Goal: Ask a question: Seek information or help from site administrators or community

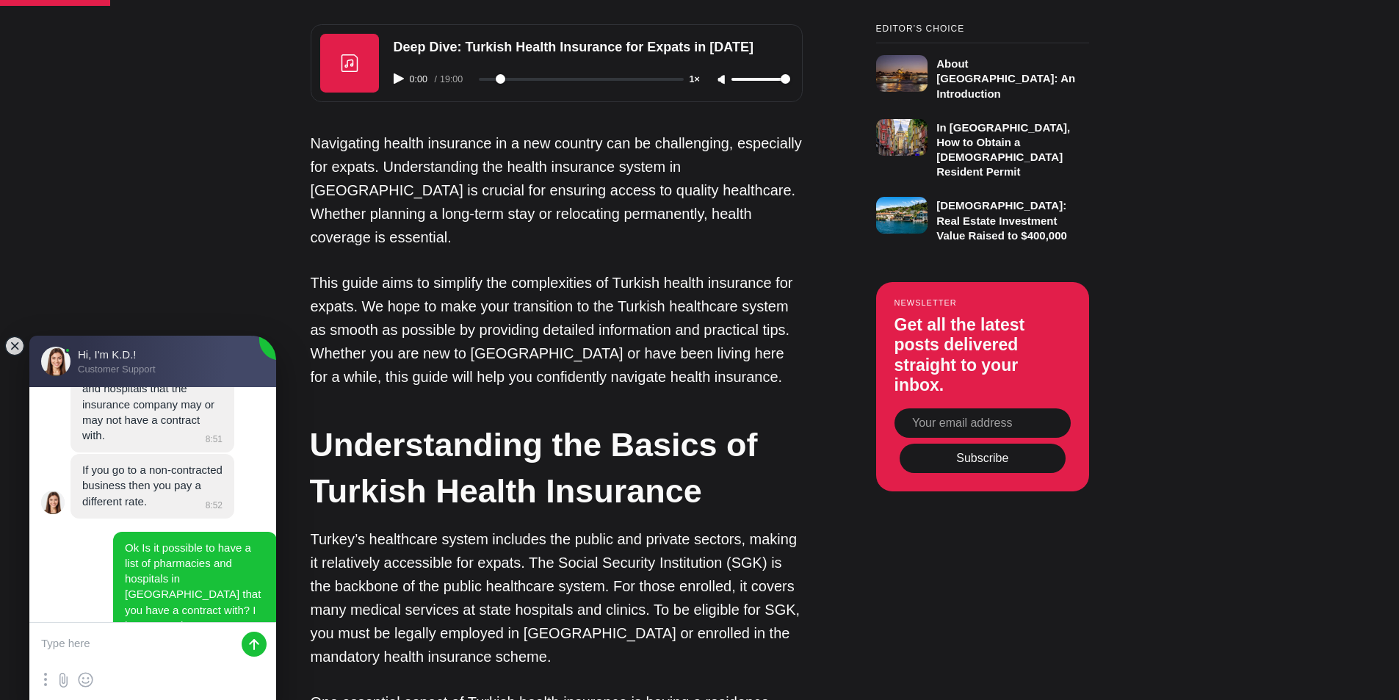
scroll to position [1152, 0]
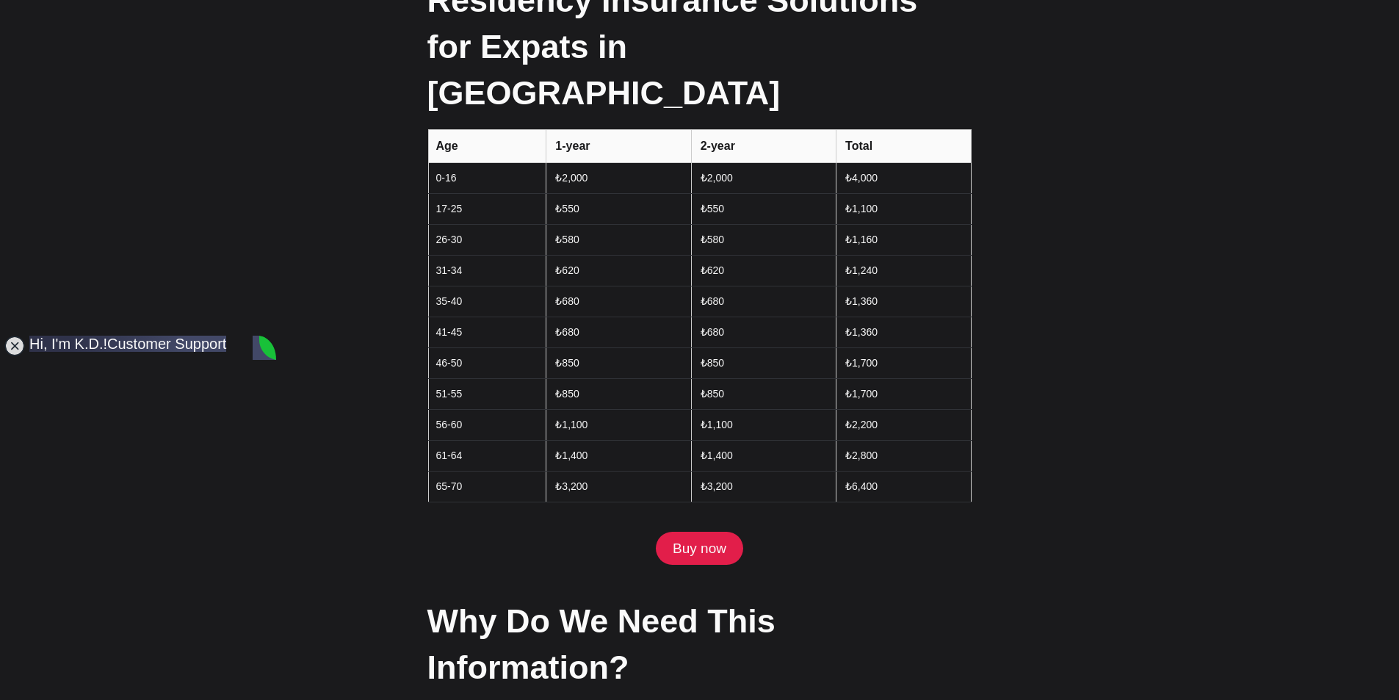
scroll to position [1762, 0]
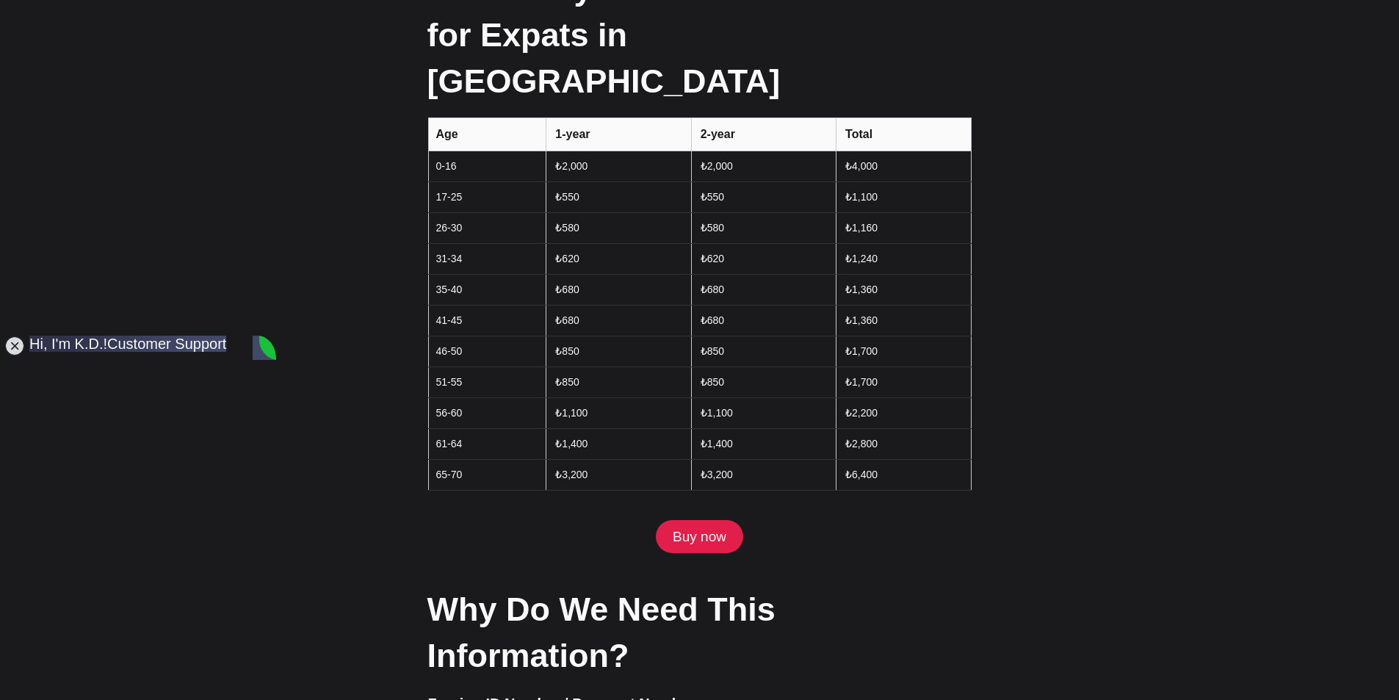
type textarea "Y"
type textarea "Good morning. I am looking at the cover provided by your residency insurance"
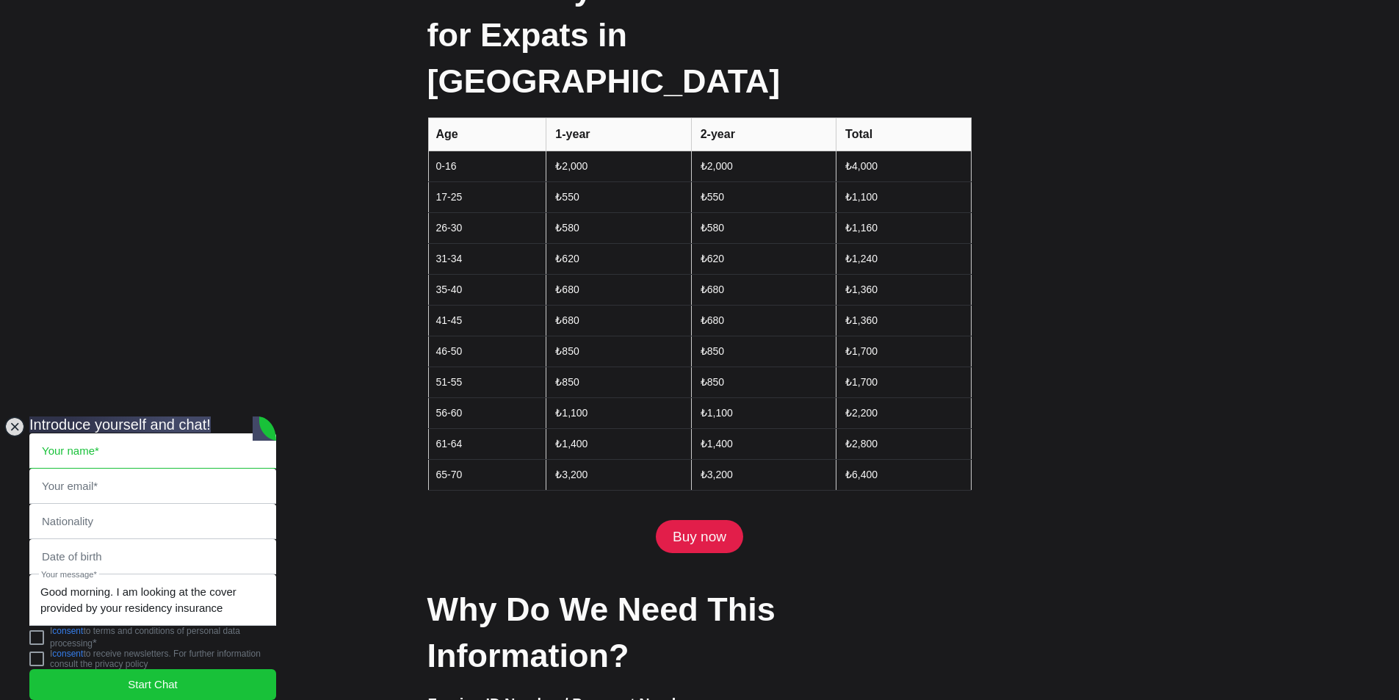
click at [112, 434] on input "text" at bounding box center [152, 451] width 245 height 34
type input "Alastair"
type input "alastair_blackburn@hotmail.com"
type input "United Kingdom"
type input "Alastair Blackburn"
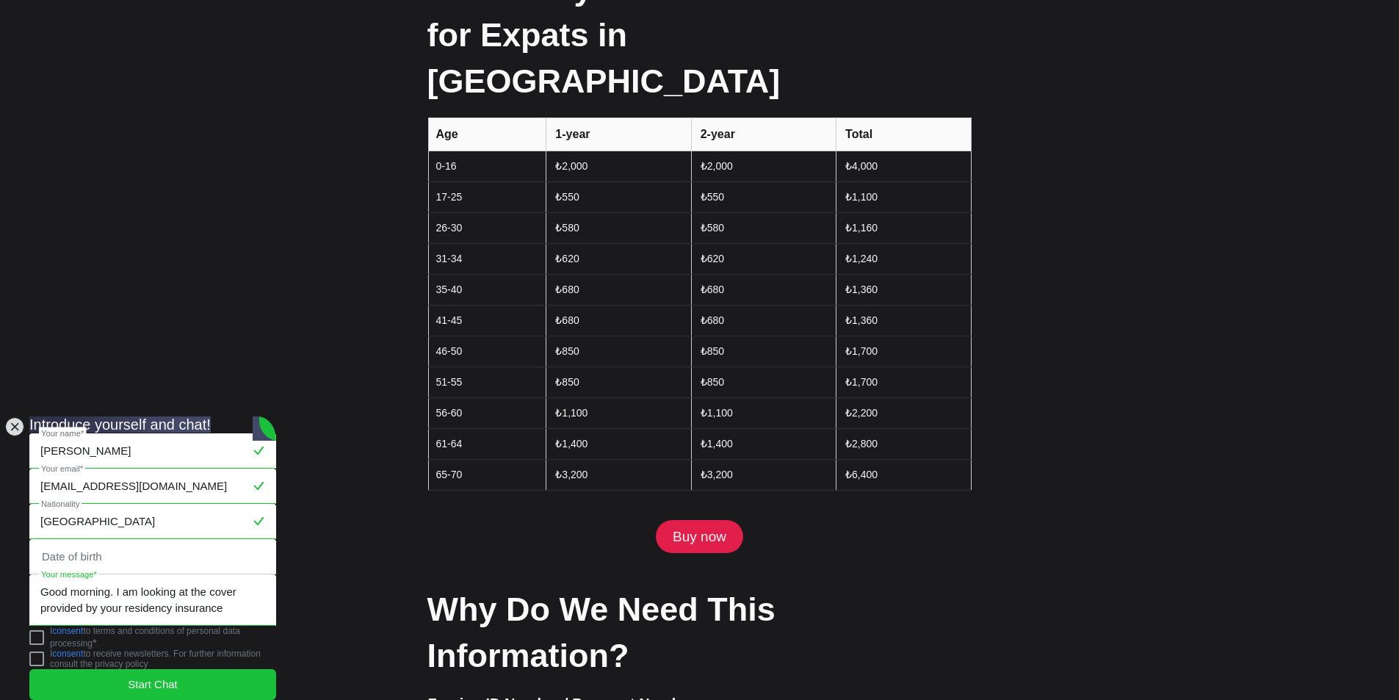
click at [252, 593] on textarea "Good morning. I am looking at the cover provided by your residency insurance" at bounding box center [152, 600] width 245 height 50
type textarea "Good morning. I am looking at the cover provided by your residency insurance. P…"
click at [44, 637] on jdiv at bounding box center [36, 637] width 15 height 15
click at [163, 682] on jdiv "Start Chat" at bounding box center [152, 684] width 247 height 31
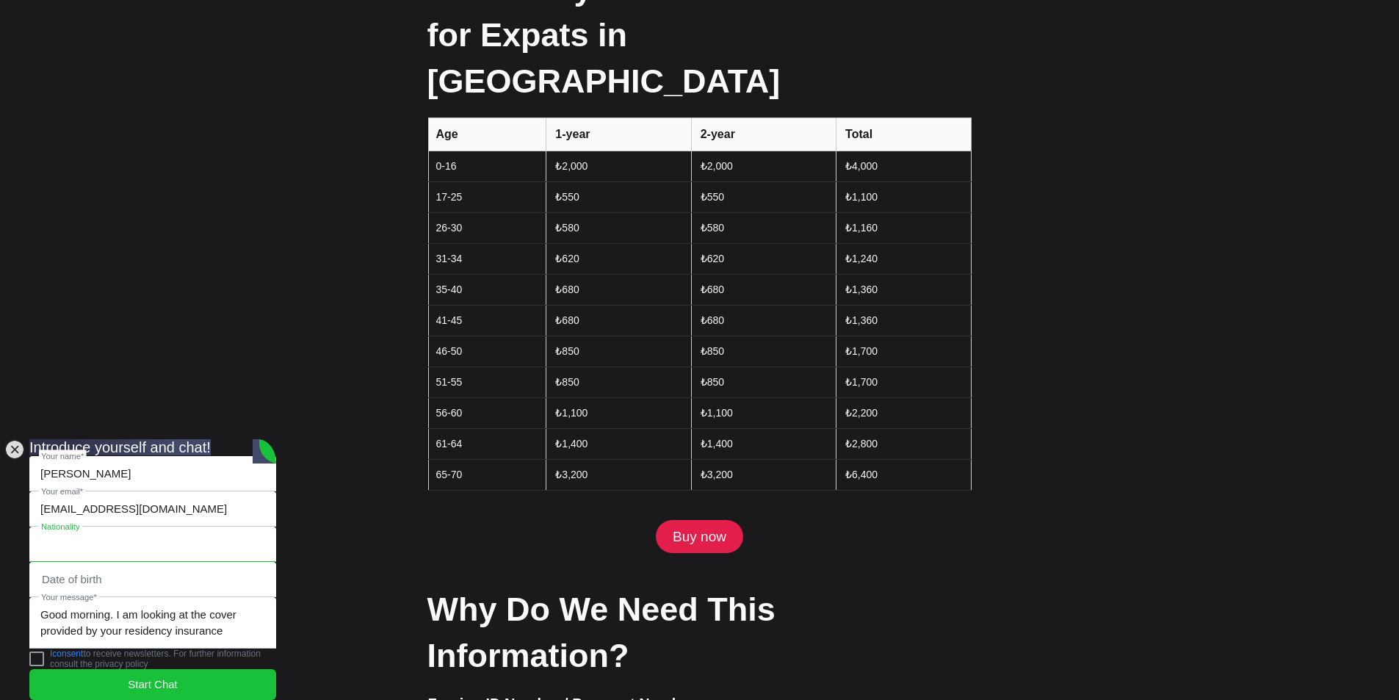
click at [114, 527] on input "text" at bounding box center [152, 544] width 245 height 34
type input "United Kingdom"
click at [148, 562] on input "text" at bounding box center [152, 579] width 245 height 34
type input "17/10/1959"
click at [149, 676] on span "Start Chat" at bounding box center [153, 684] width 50 height 16
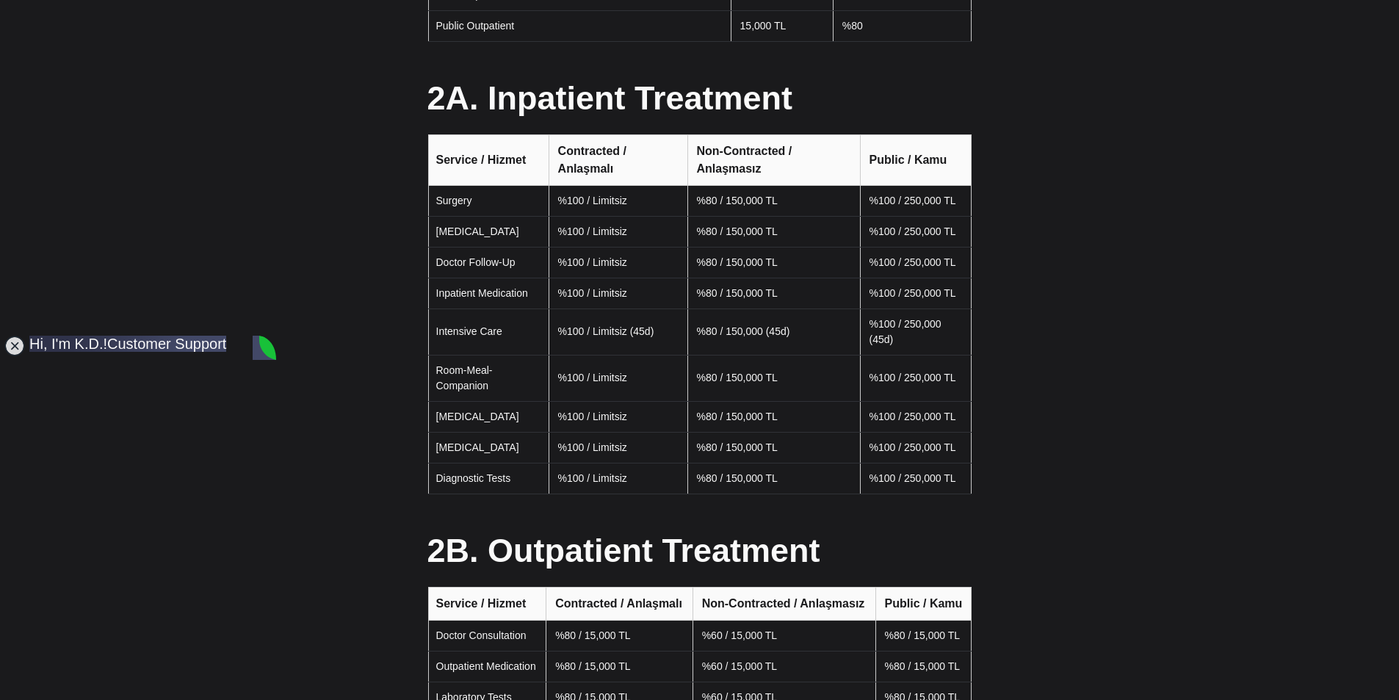
scroll to position [0, 0]
type textarea "What do you mean by "Contracted" and "non-contracted" when comparing the treatm…"
type textarea "y"
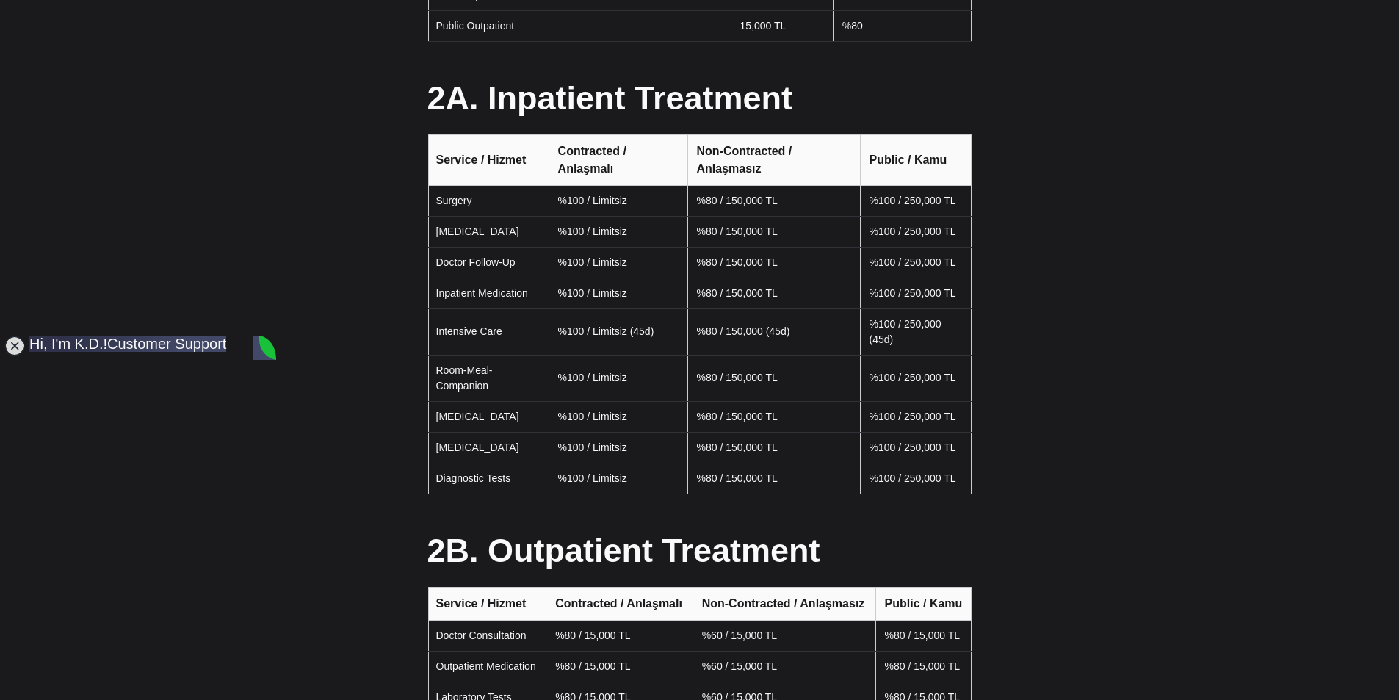
type textarea "I"
type textarea "Ok Is it possible to have a list of pharmacies and hospitals in [GEOGRAPHIC_DAT…"
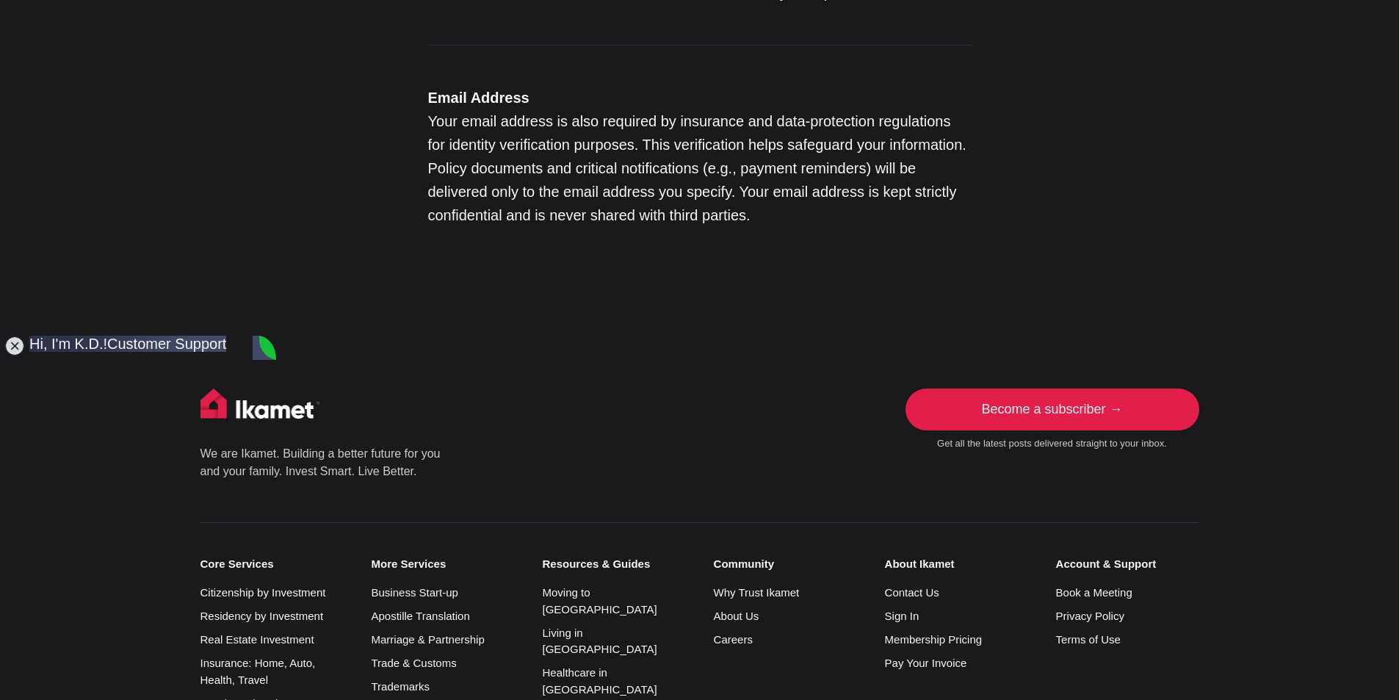
scroll to position [2790, 0]
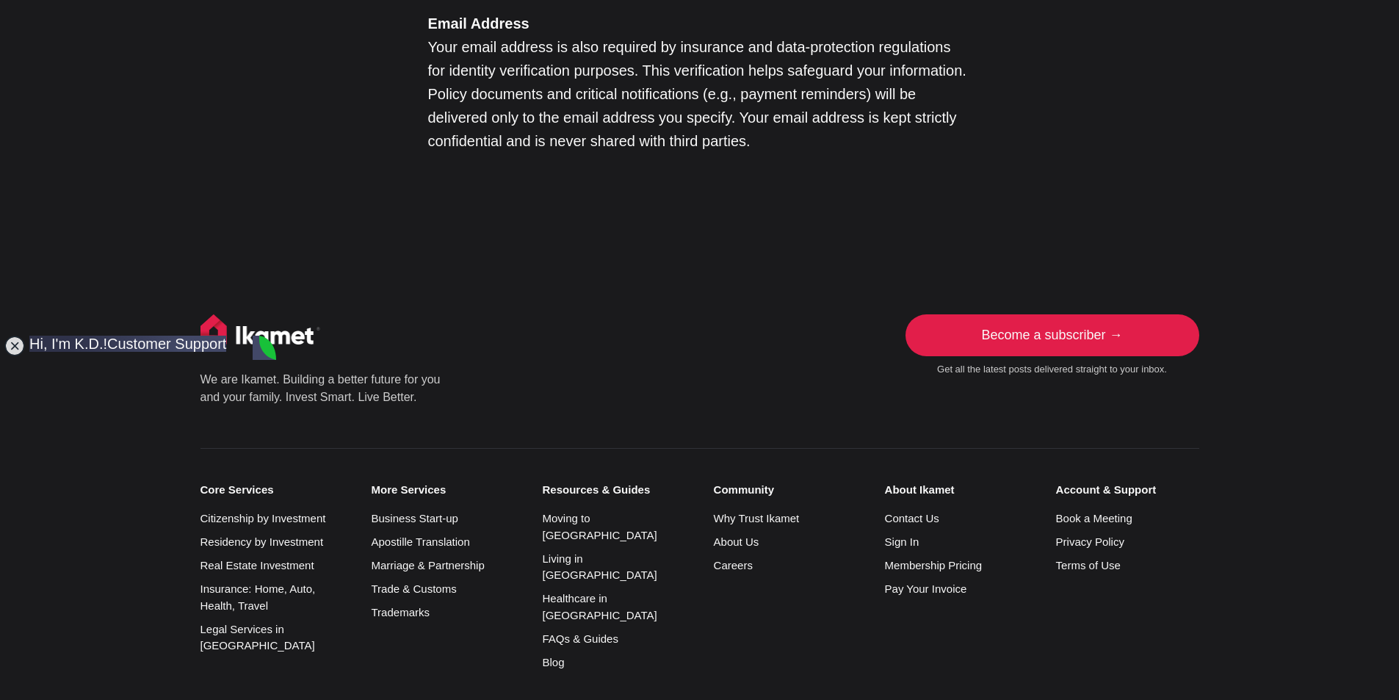
drag, startPoint x: 231, startPoint y: 659, endPoint x: 40, endPoint y: 644, distance: 191.5
type textarea "you have a contract with? I have rented an aprtement there"
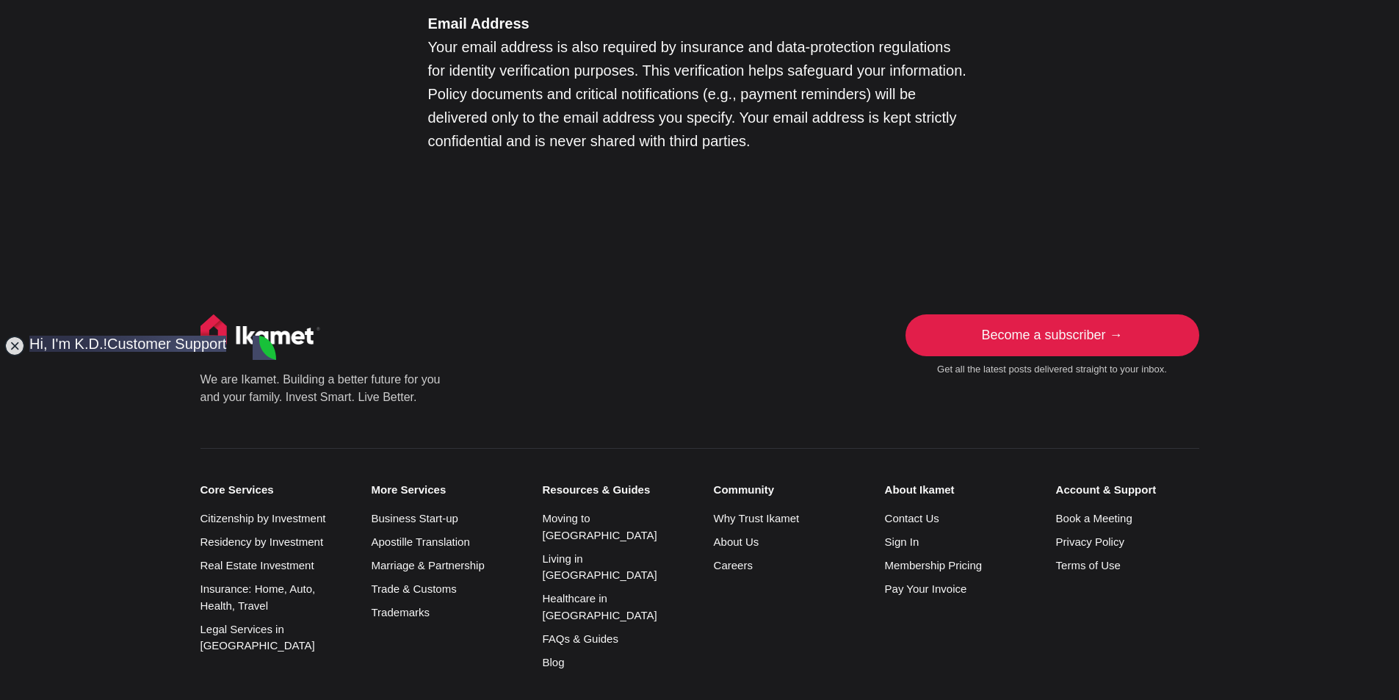
drag, startPoint x: 171, startPoint y: 659, endPoint x: 32, endPoint y: 647, distance: 139.3
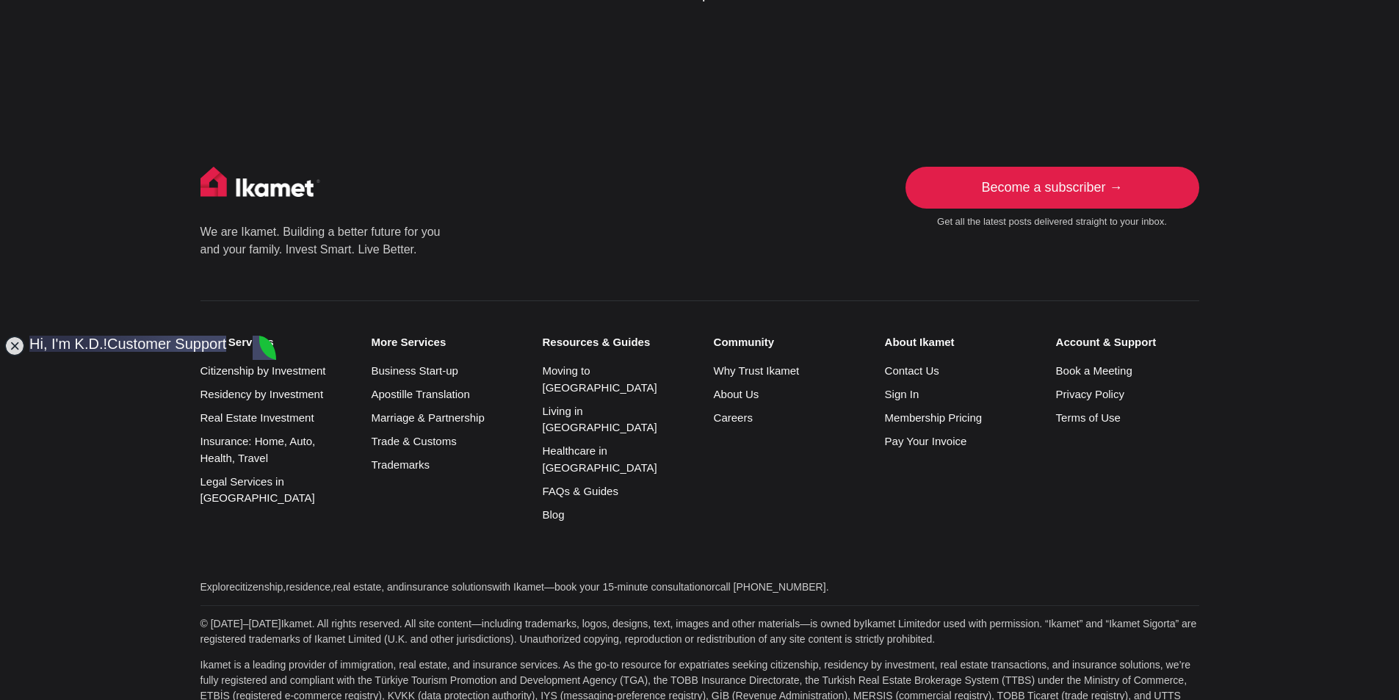
scroll to position [3012, 0]
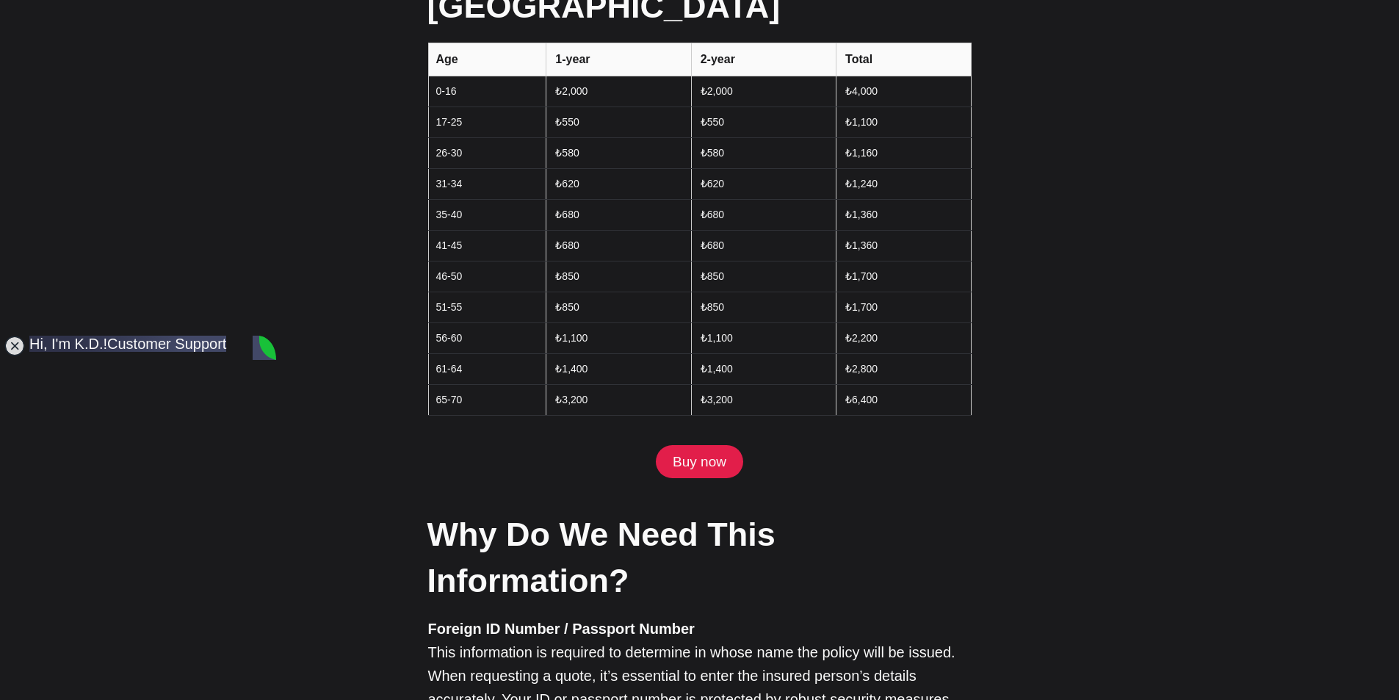
scroll to position [1910, 0]
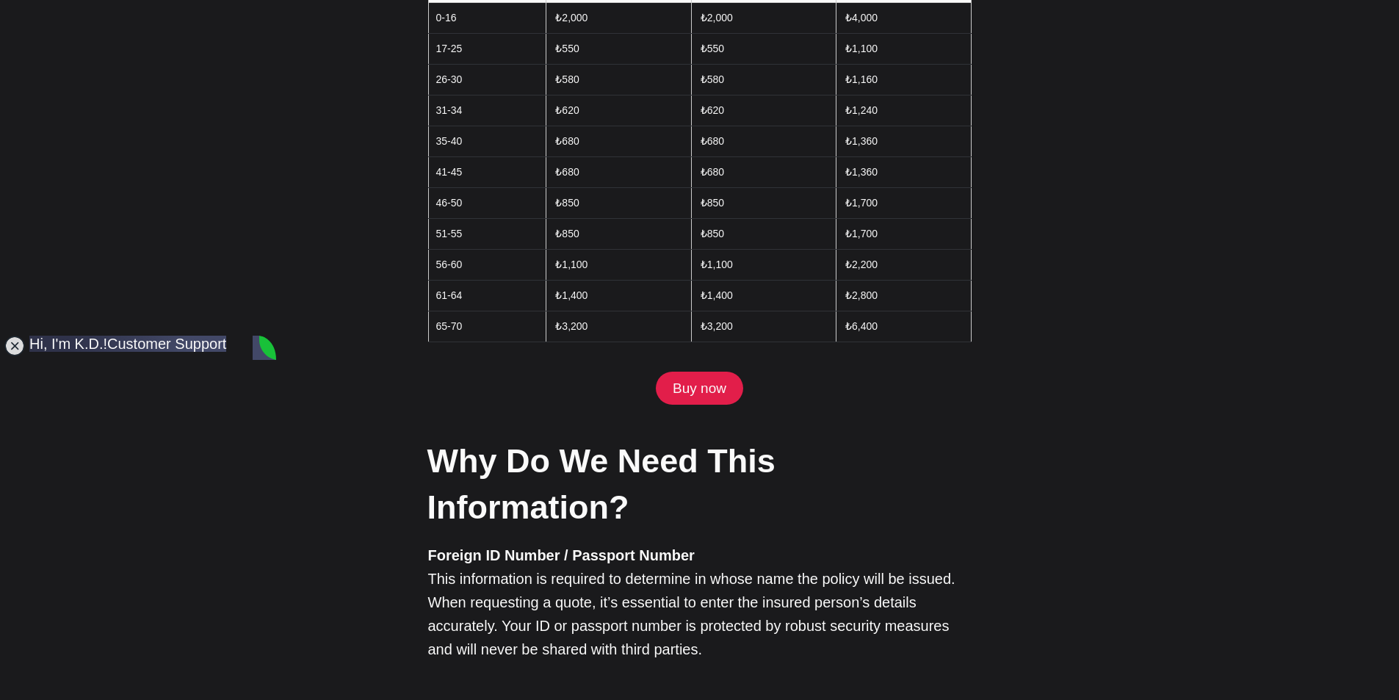
type textarea "hello?"
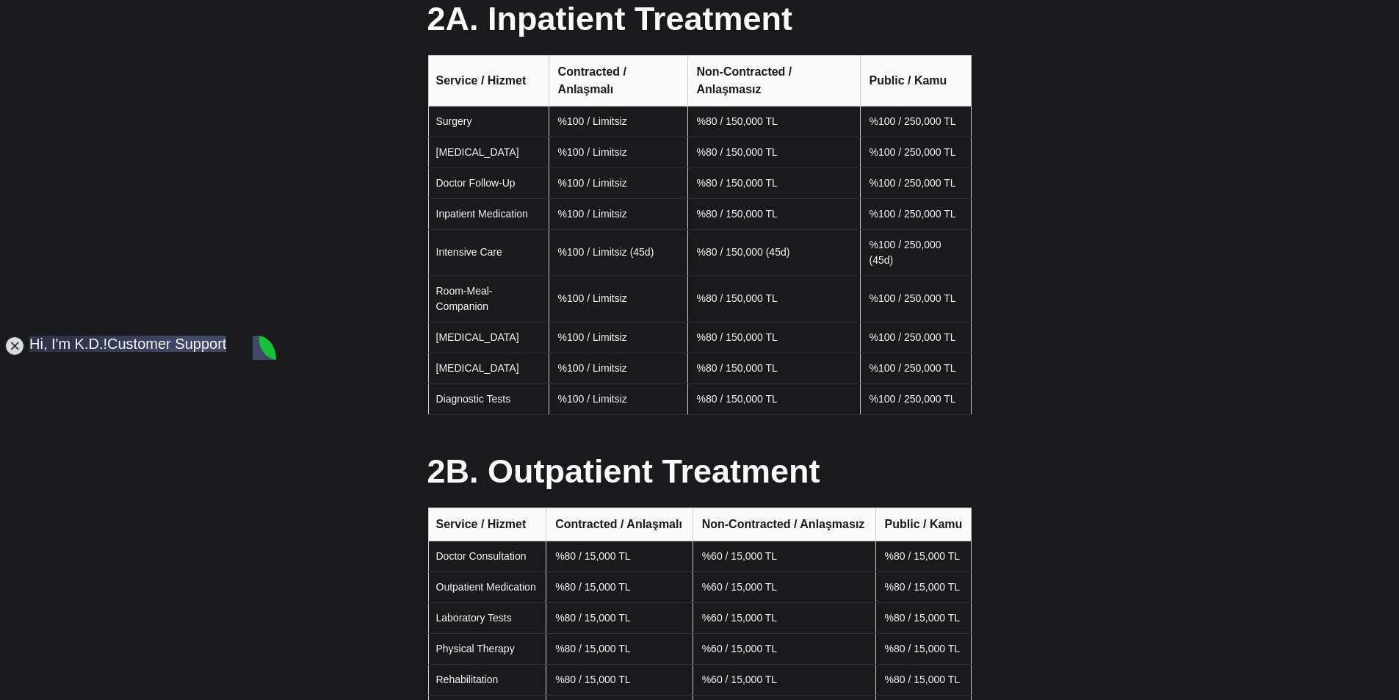
scroll to position [589, 0]
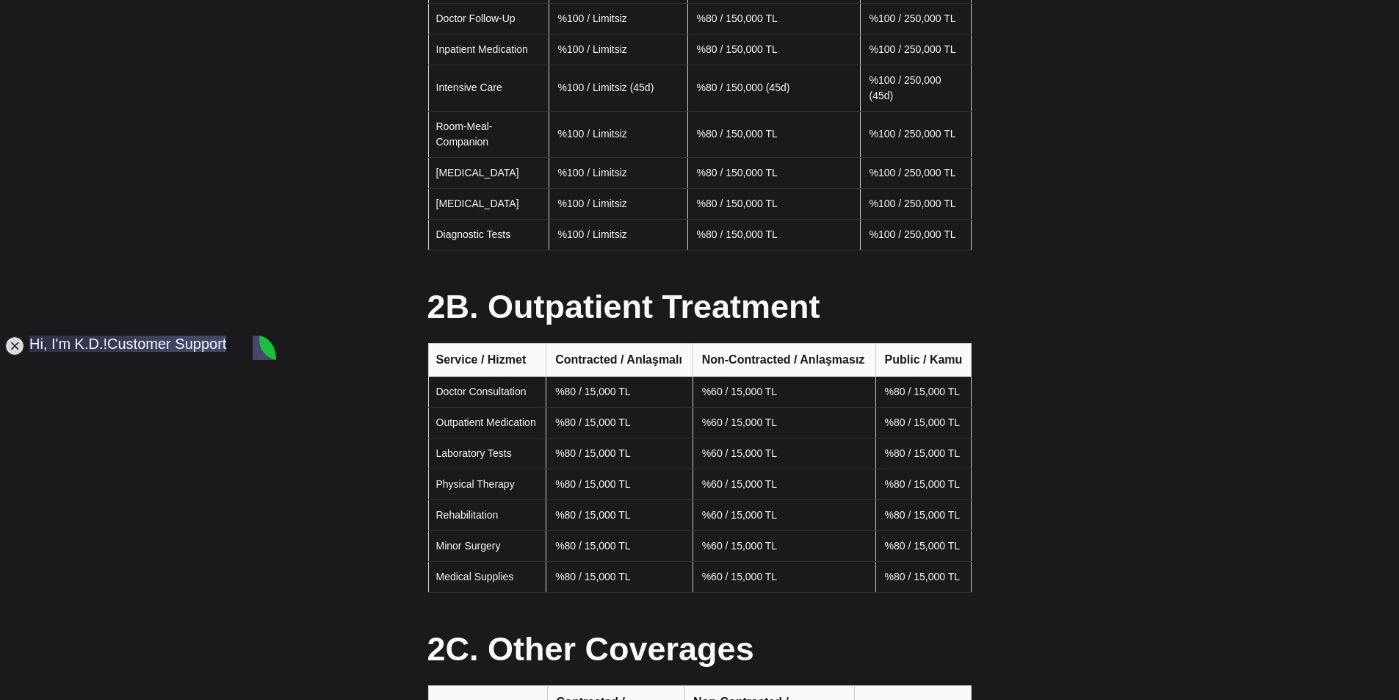
scroll to position [809, 0]
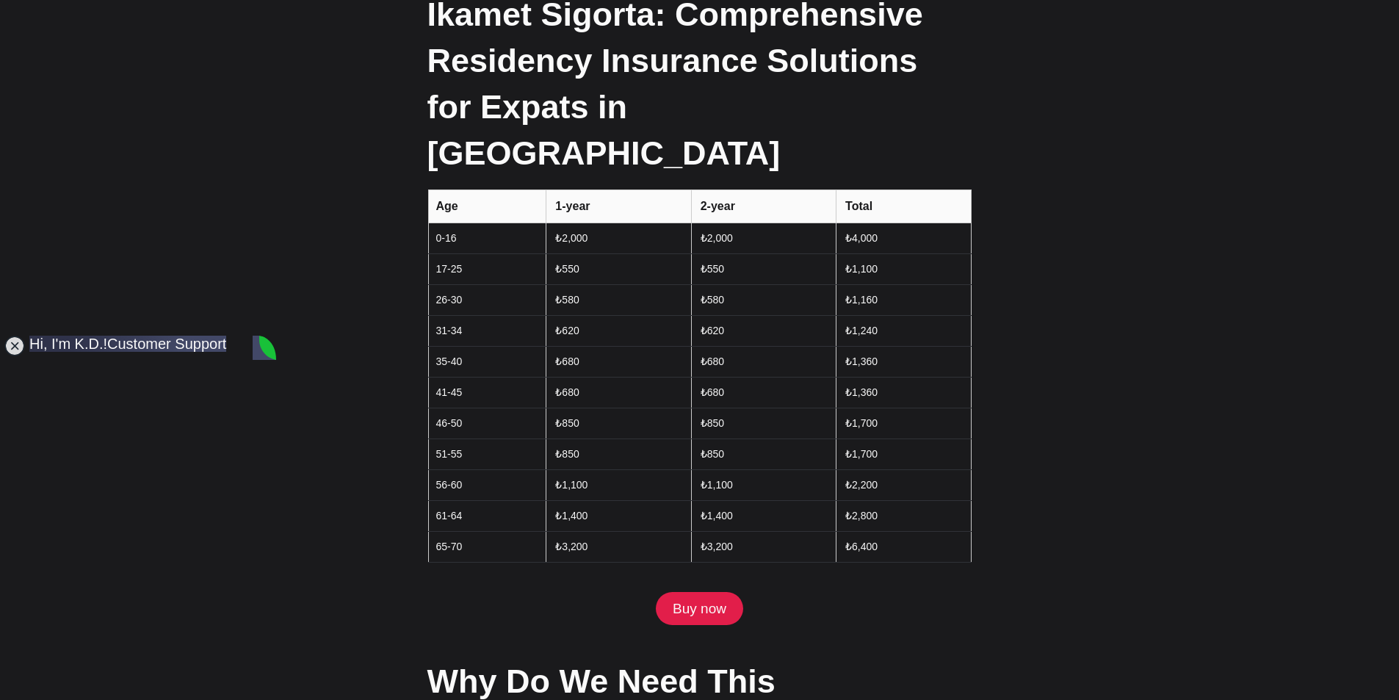
scroll to position [1837, 0]
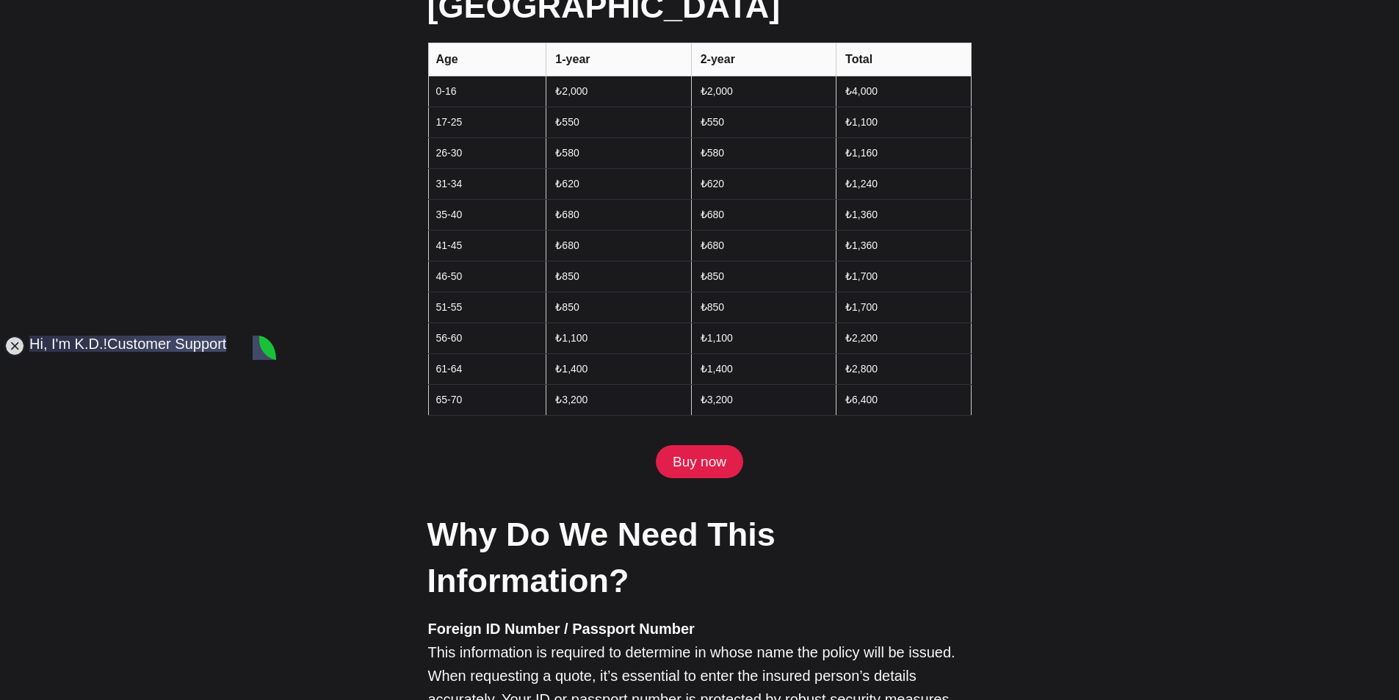
click at [270, 352] on jdiv at bounding box center [264, 348] width 23 height 25
type textarea "are you still there KD?"
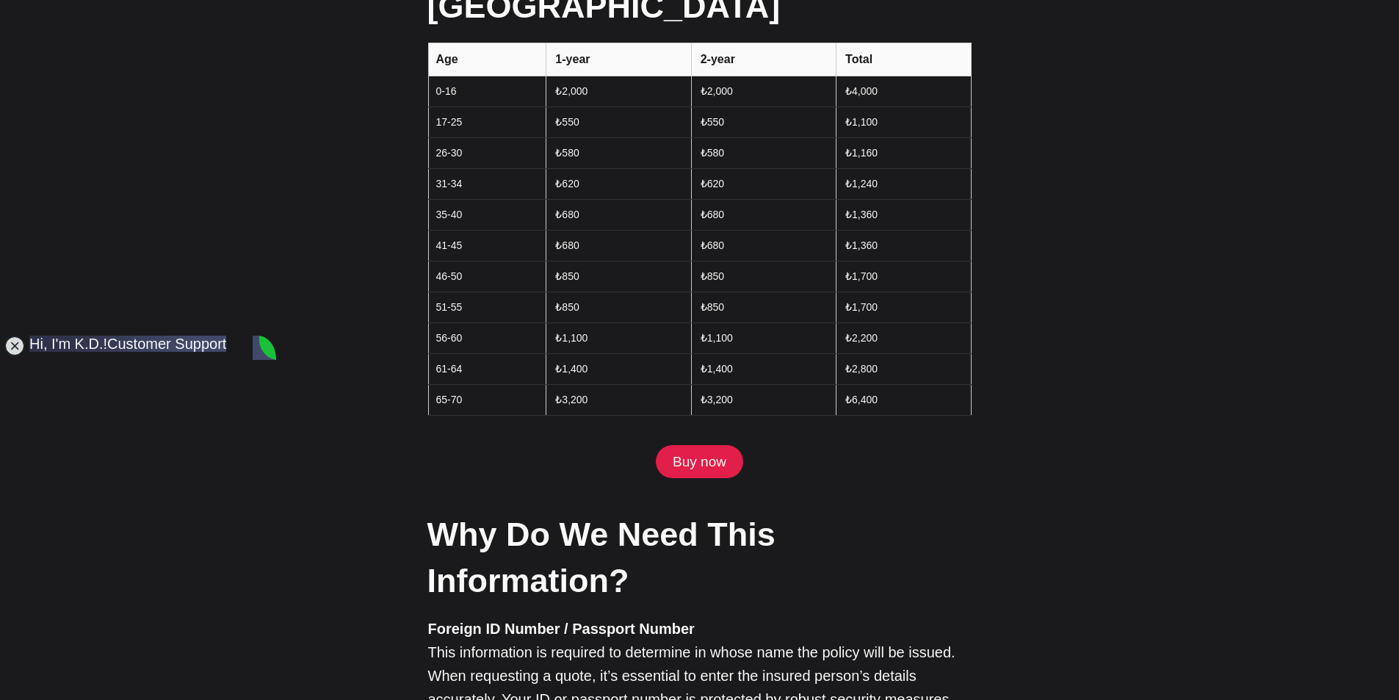
click at [18, 348] on jdiv at bounding box center [14, 346] width 21 height 21
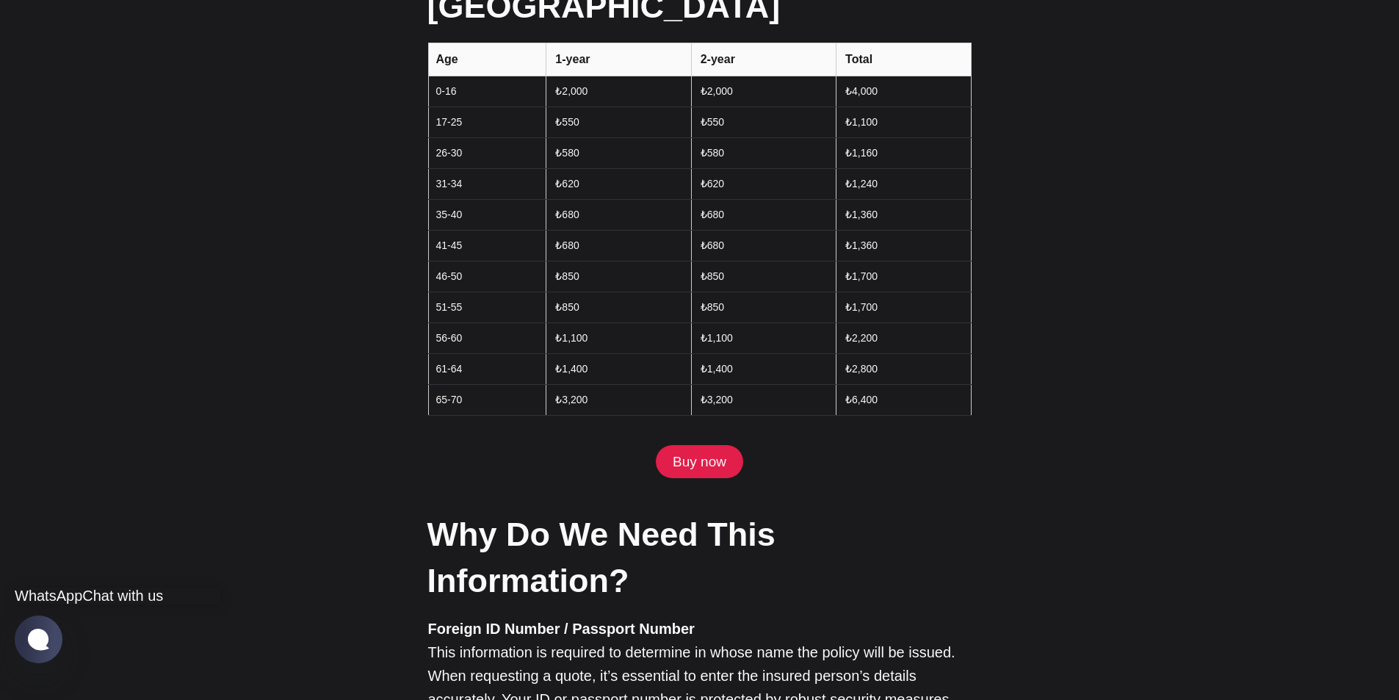
click at [84, 587] on jdiv "Chat with us" at bounding box center [122, 595] width 81 height 16
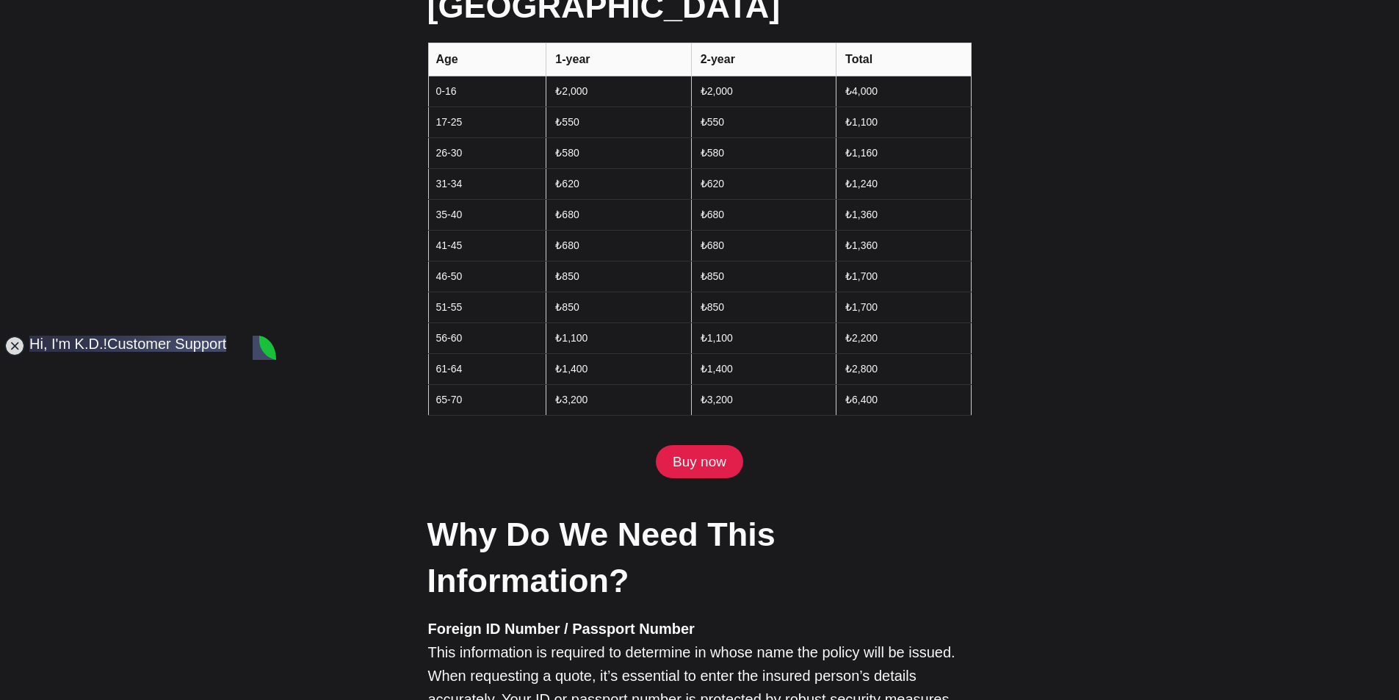
scroll to position [496, 0]
click at [19, 343] on jdiv at bounding box center [14, 346] width 21 height 21
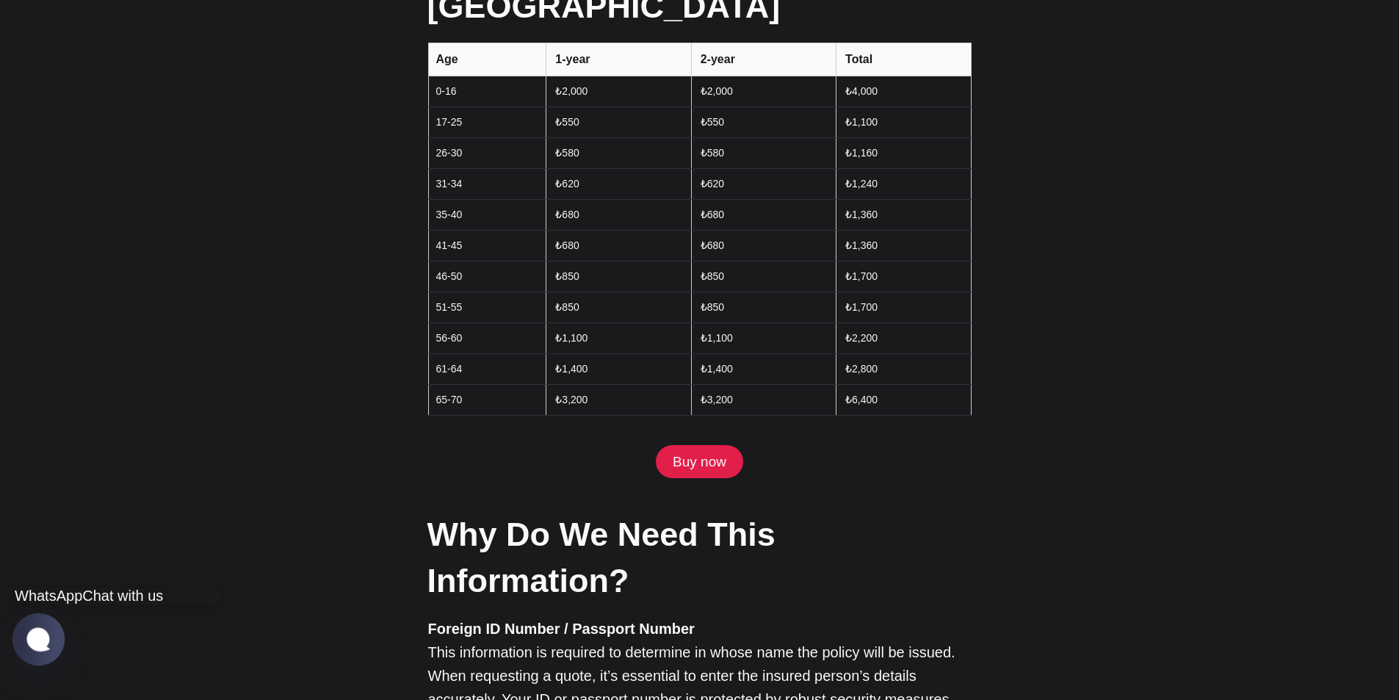
click at [47, 637] on jdiv at bounding box center [38, 638] width 29 height 25
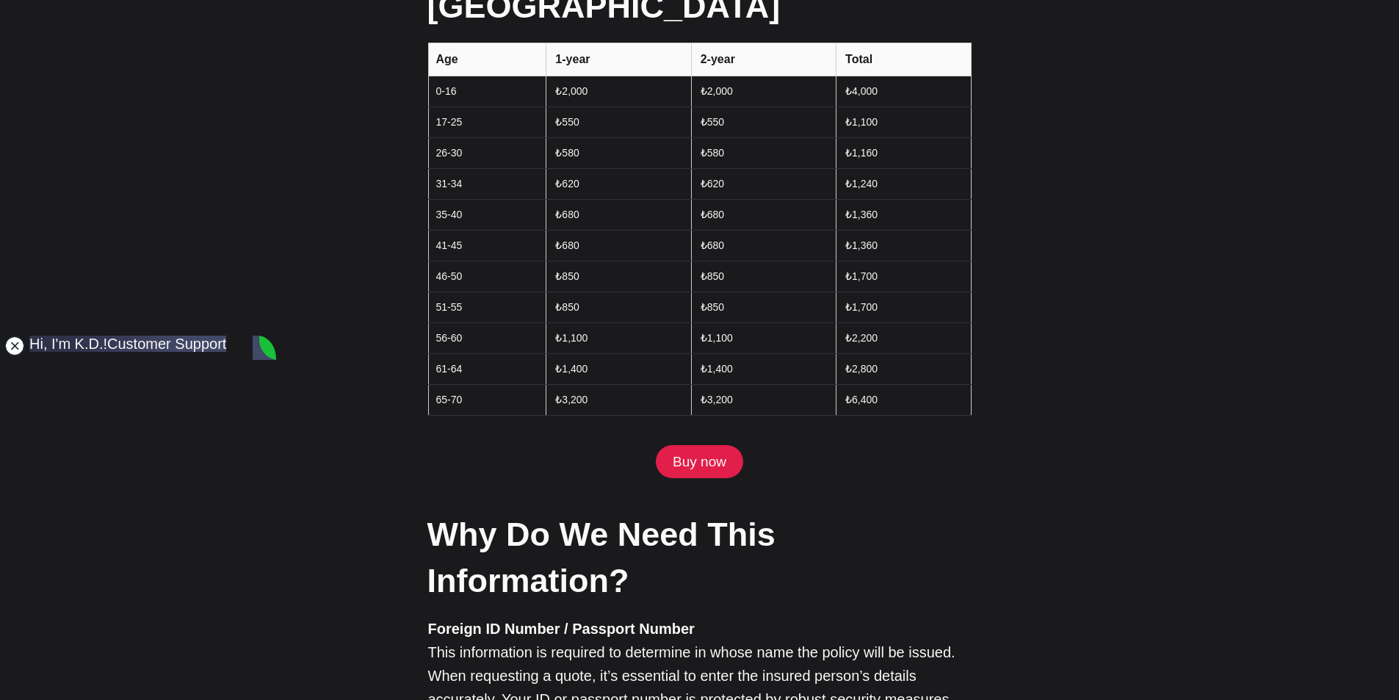
click at [15, 350] on jdiv at bounding box center [14, 346] width 21 height 21
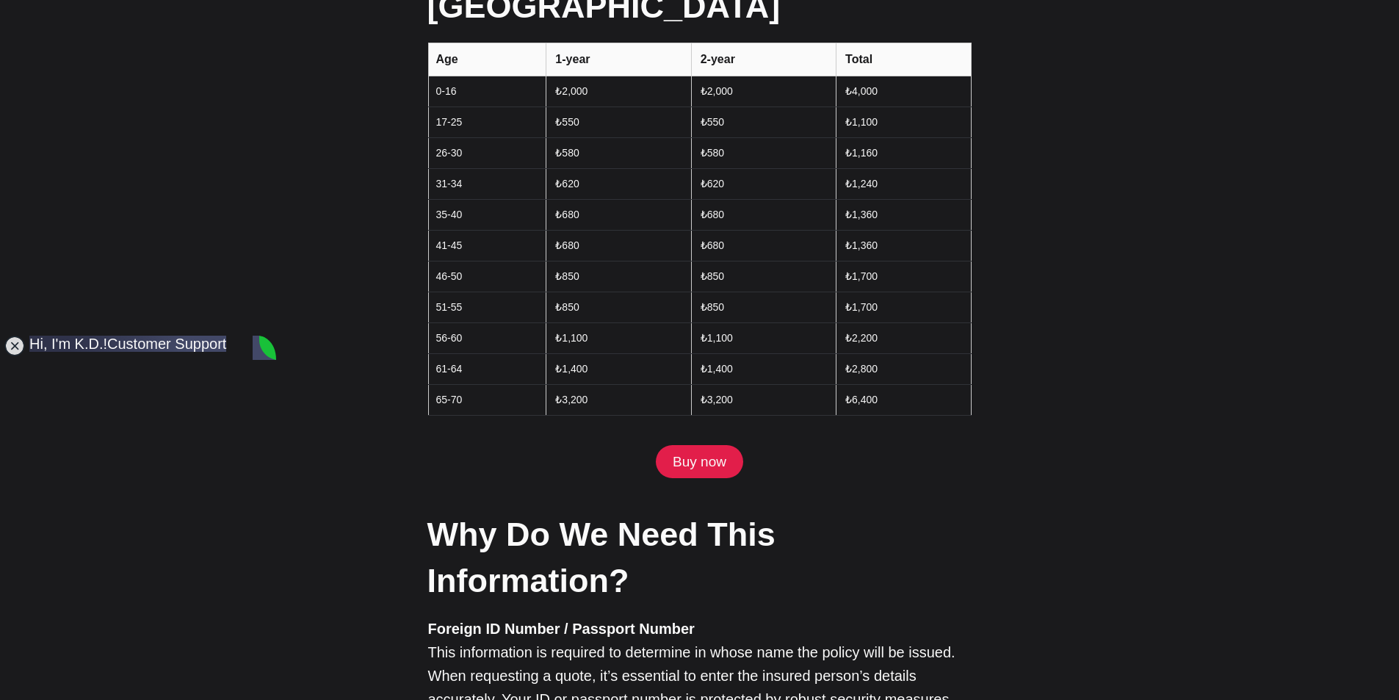
scroll to position [1198, 0]
type textarea "sorry what is GSS and OSS please?"
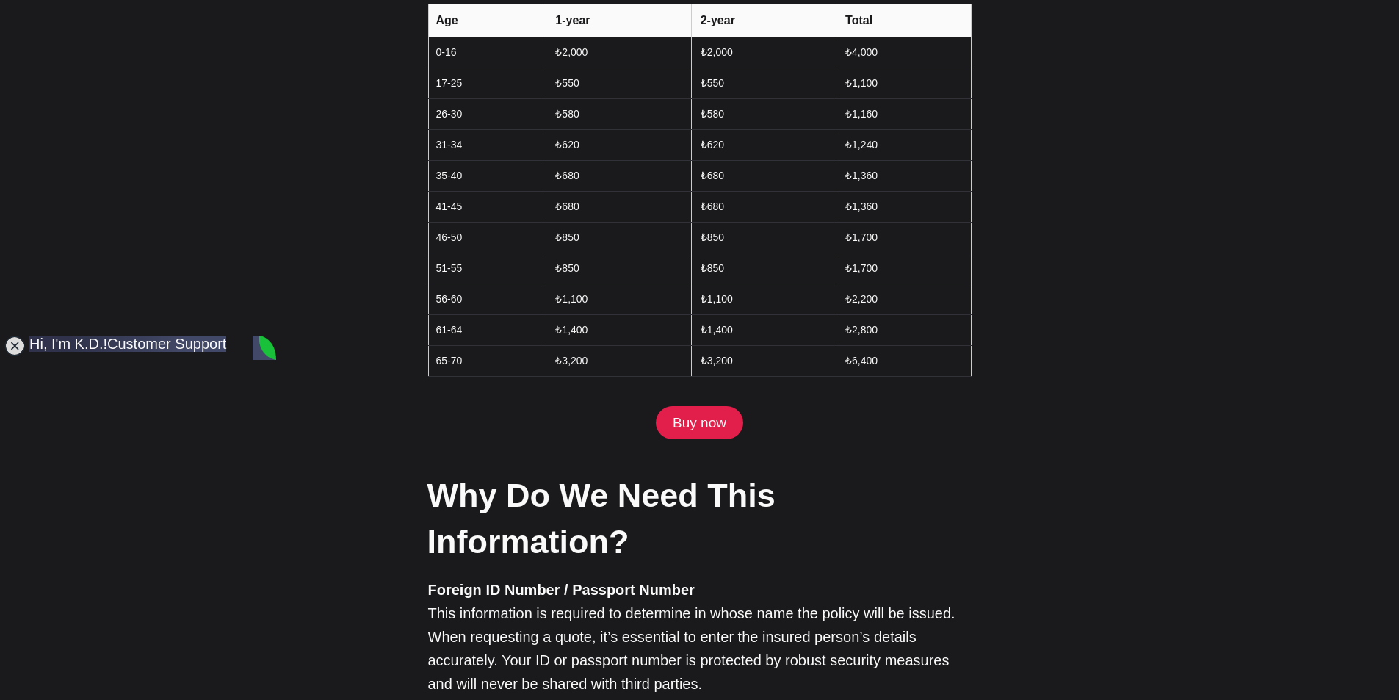
scroll to position [1910, 0]
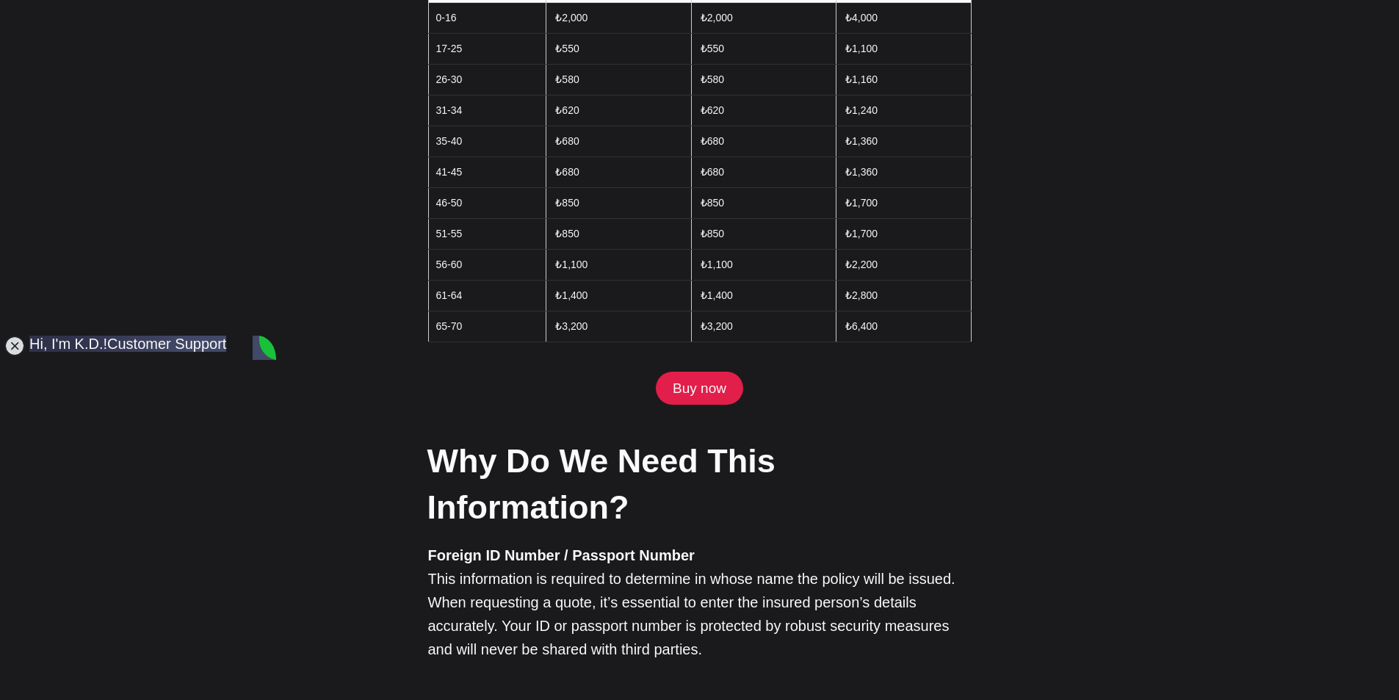
type textarea "Is dental insurance included or an option?"
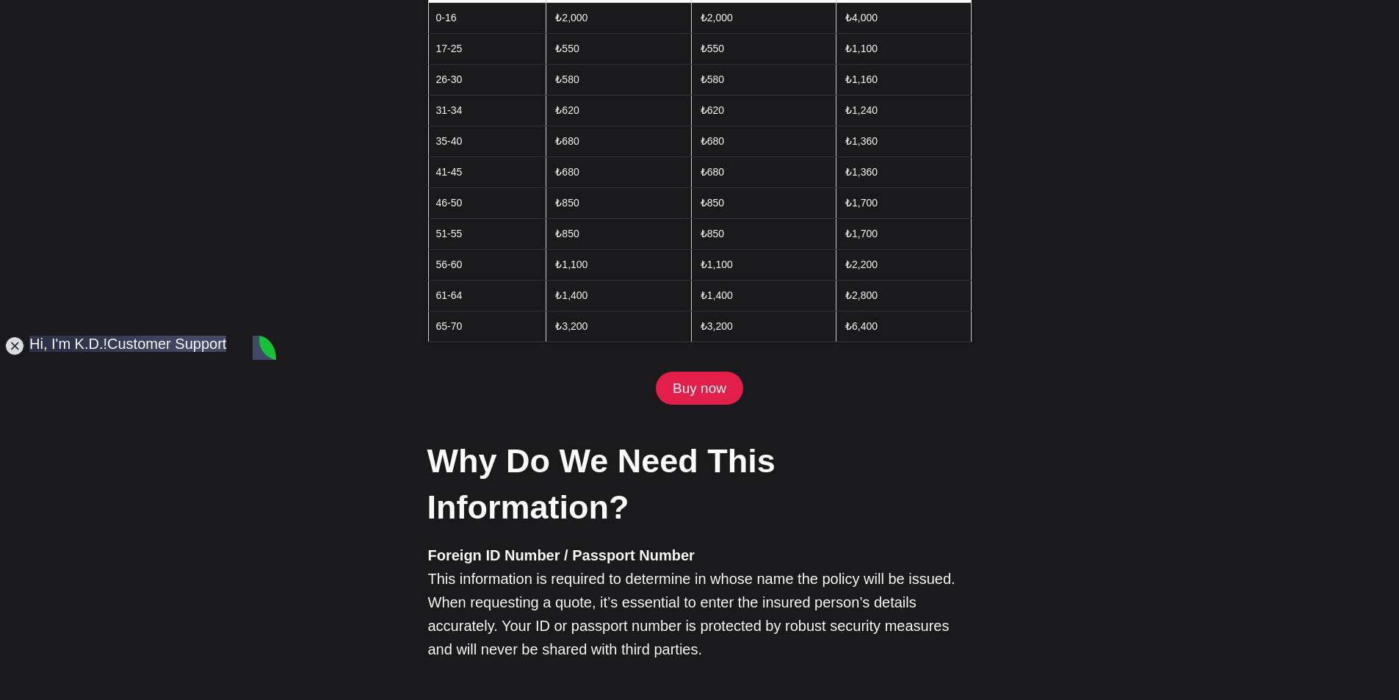
scroll to position [1529, 0]
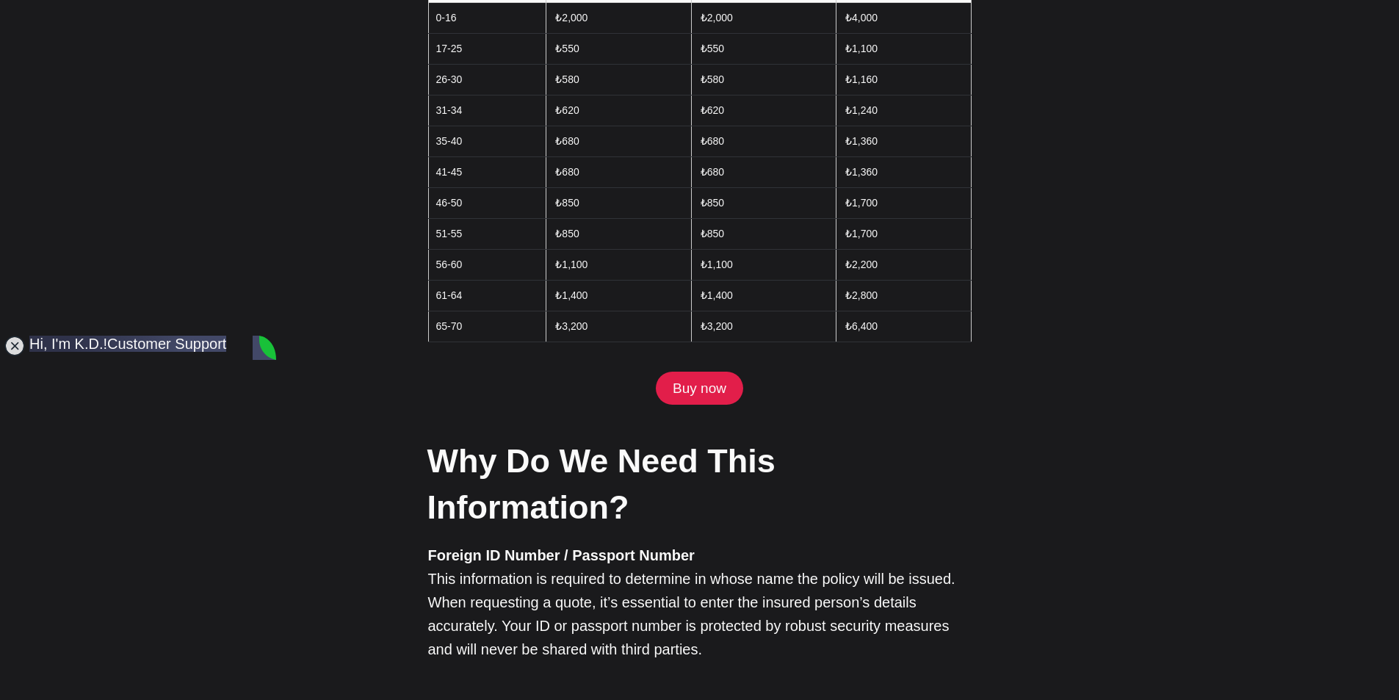
type textarea "a"
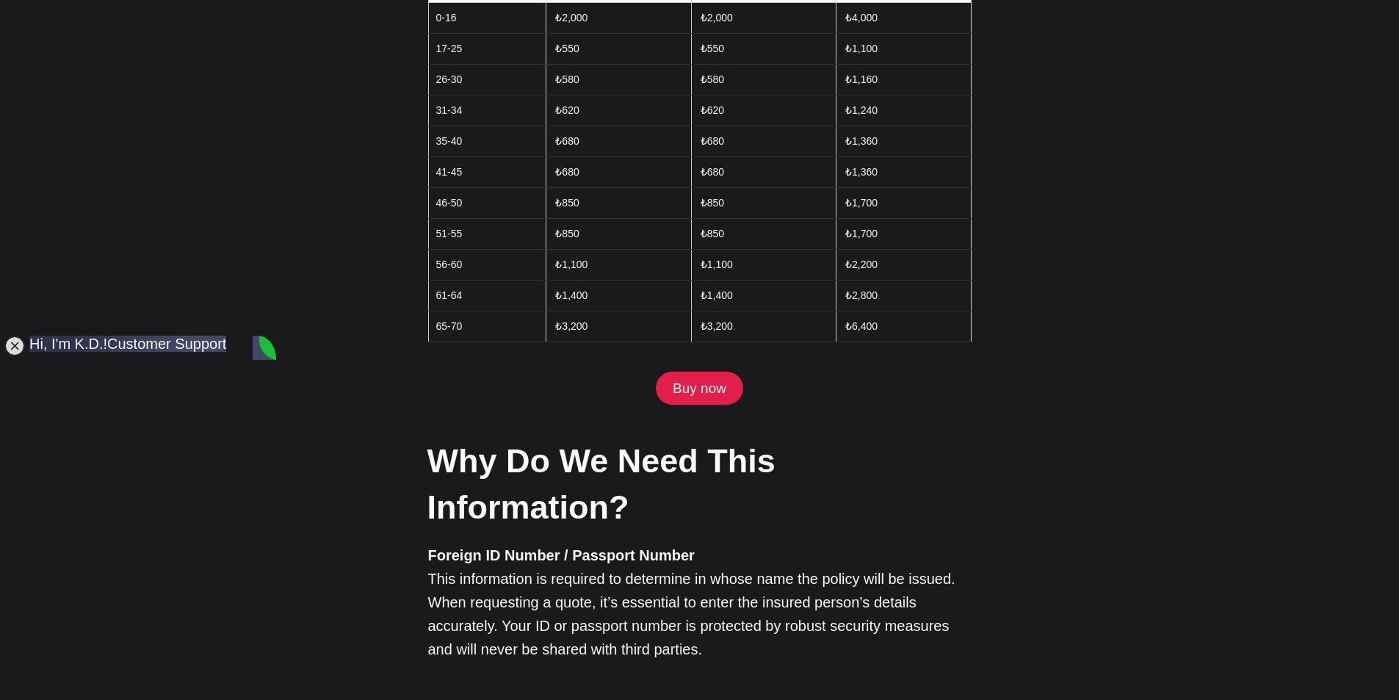
type textarea "ok I appreciate your advice, especially on a [DATE]-thank you"
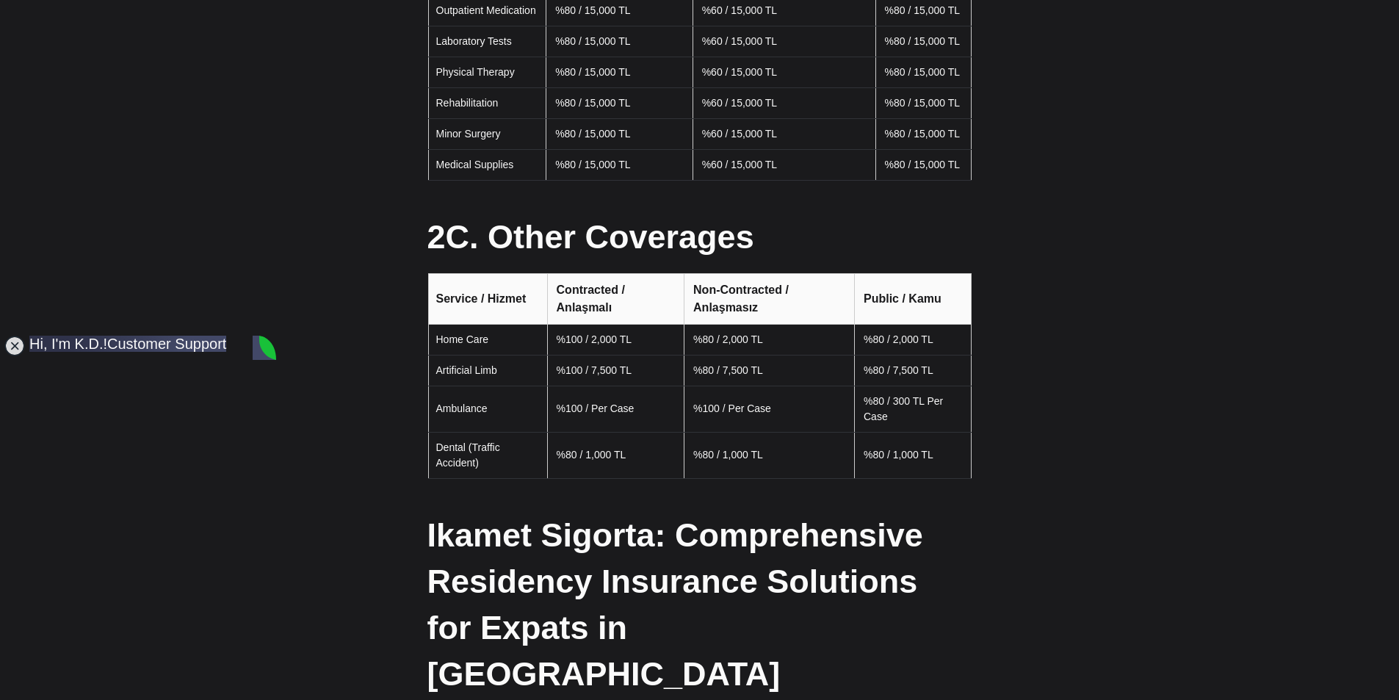
scroll to position [1029, 0]
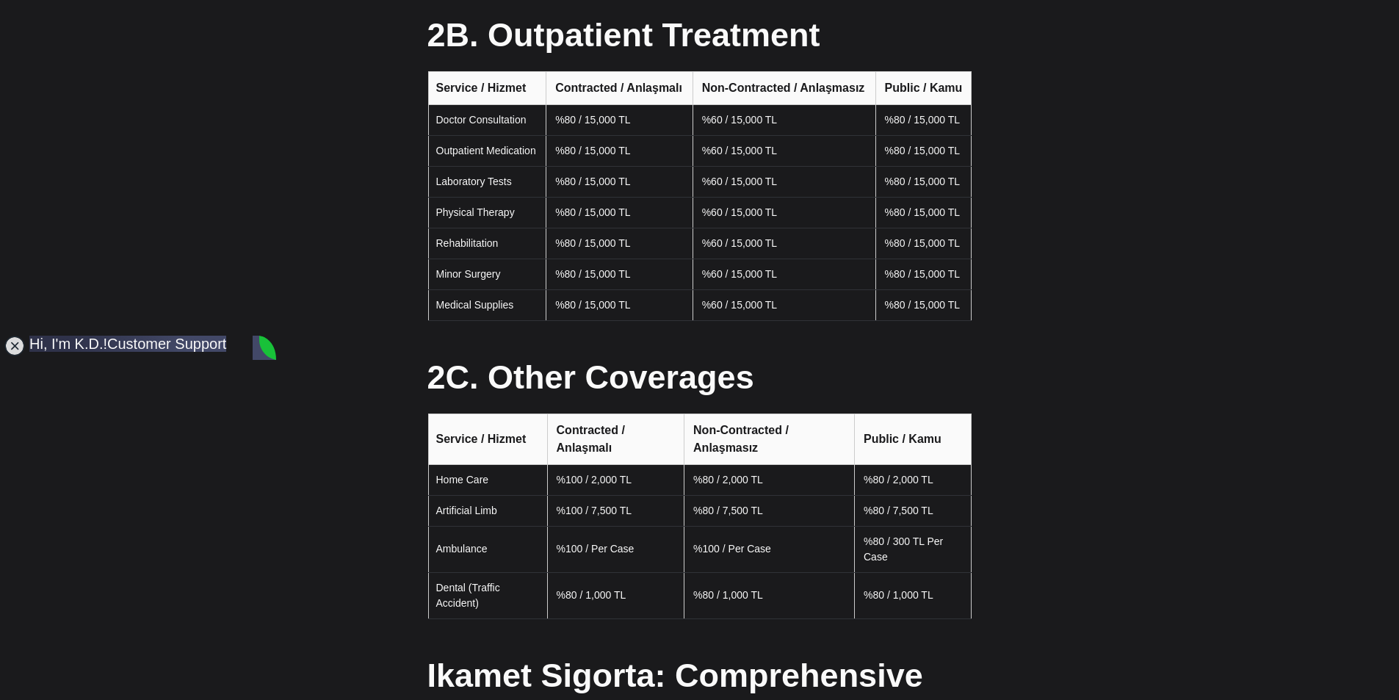
type textarea "my application will be submitted in October"
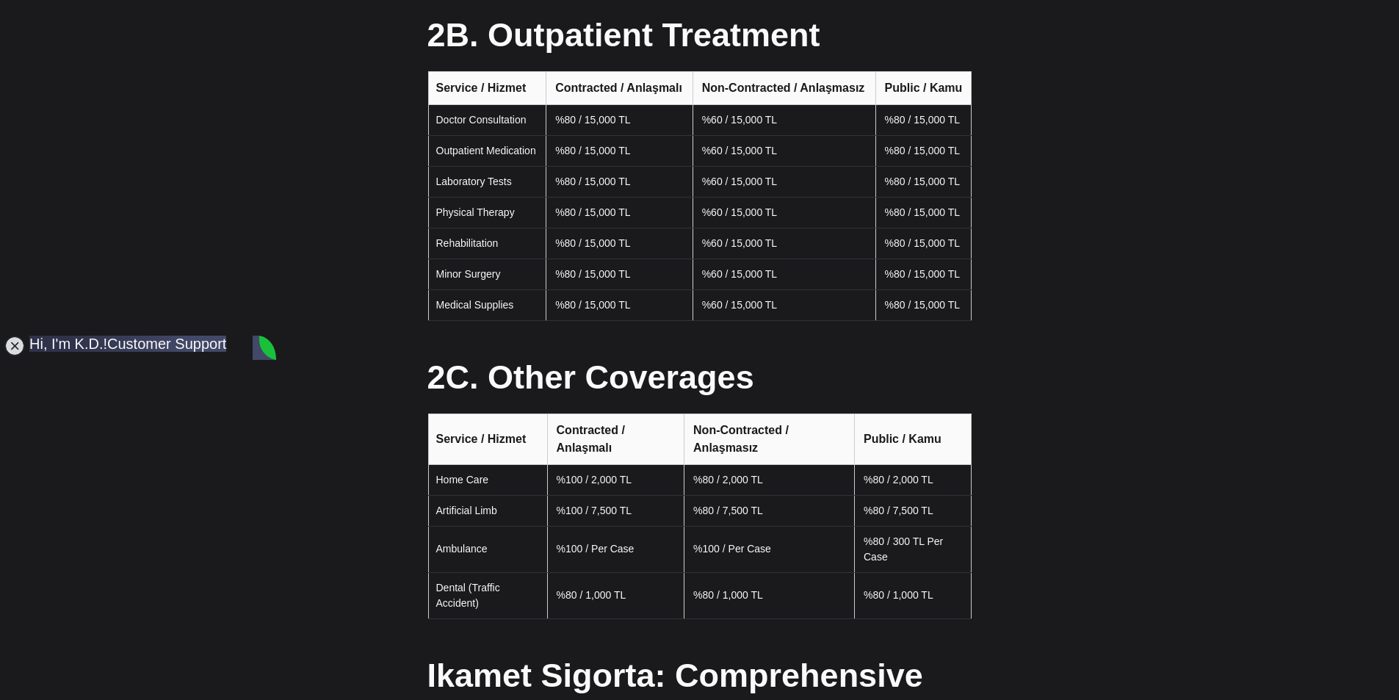
type textarea "My residency lawyer has told me that because I am 65. it is not necessary to ho…"
